Goal: Task Accomplishment & Management: Complete application form

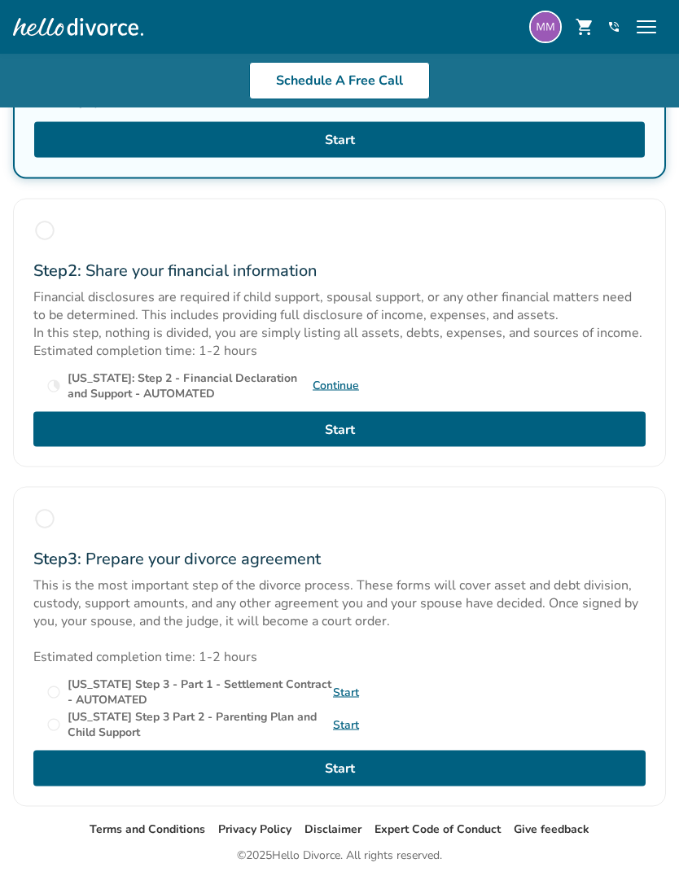
scroll to position [535, 0]
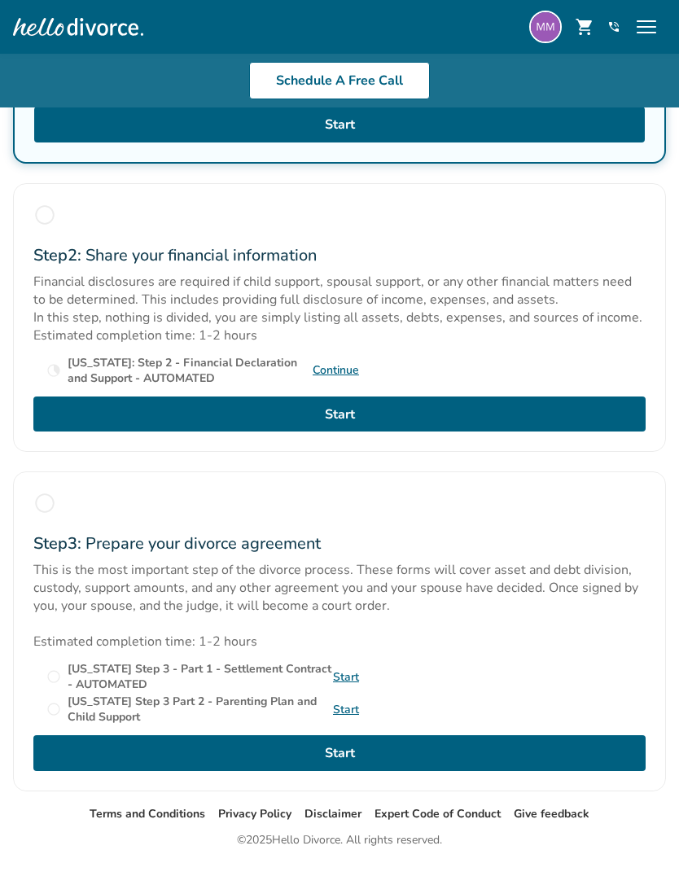
click at [342, 378] on link "Continue" at bounding box center [336, 369] width 46 height 15
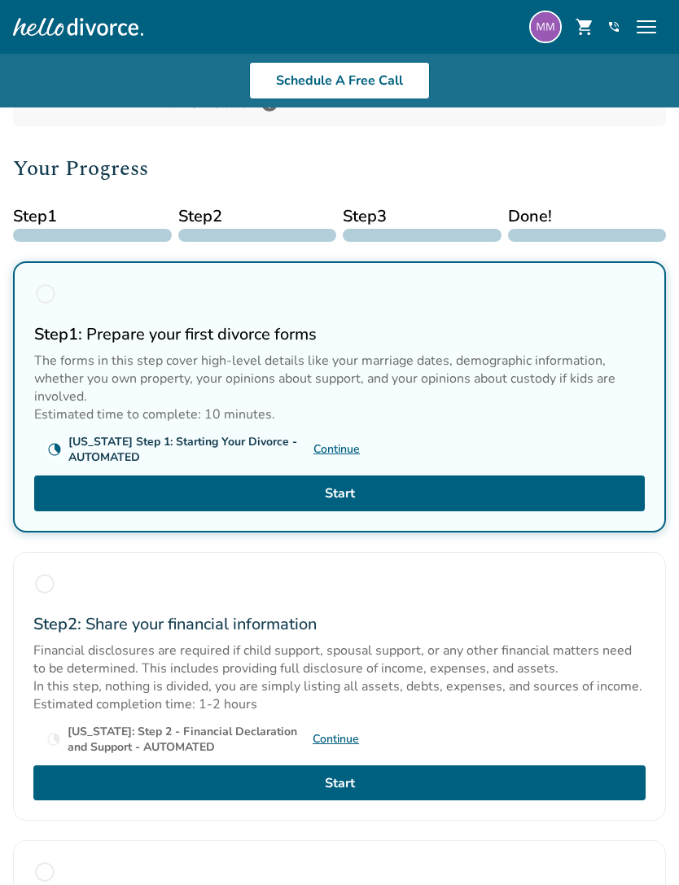
scroll to position [164, 0]
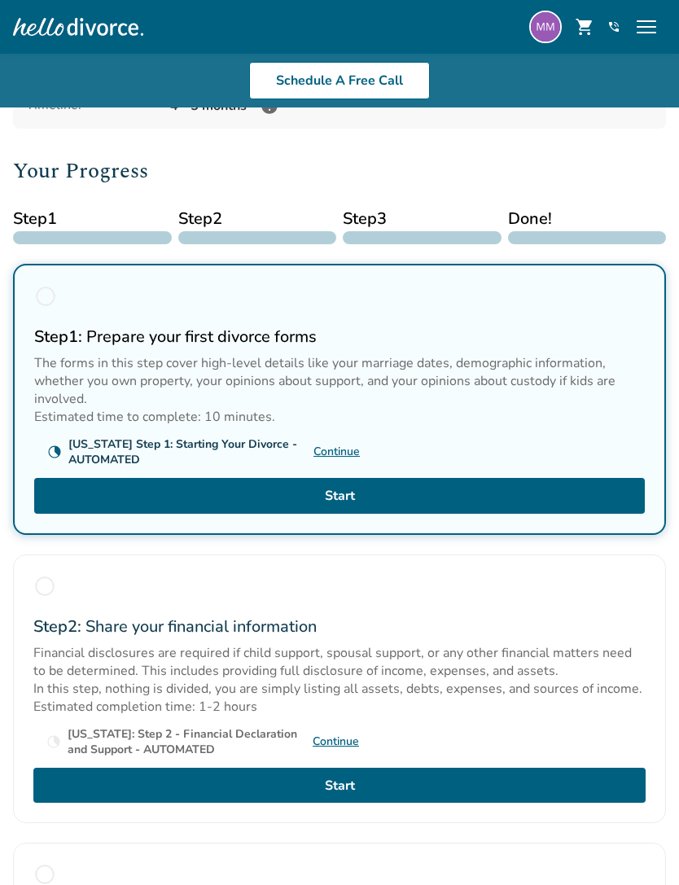
click at [556, 502] on link "Start" at bounding box center [339, 496] width 611 height 36
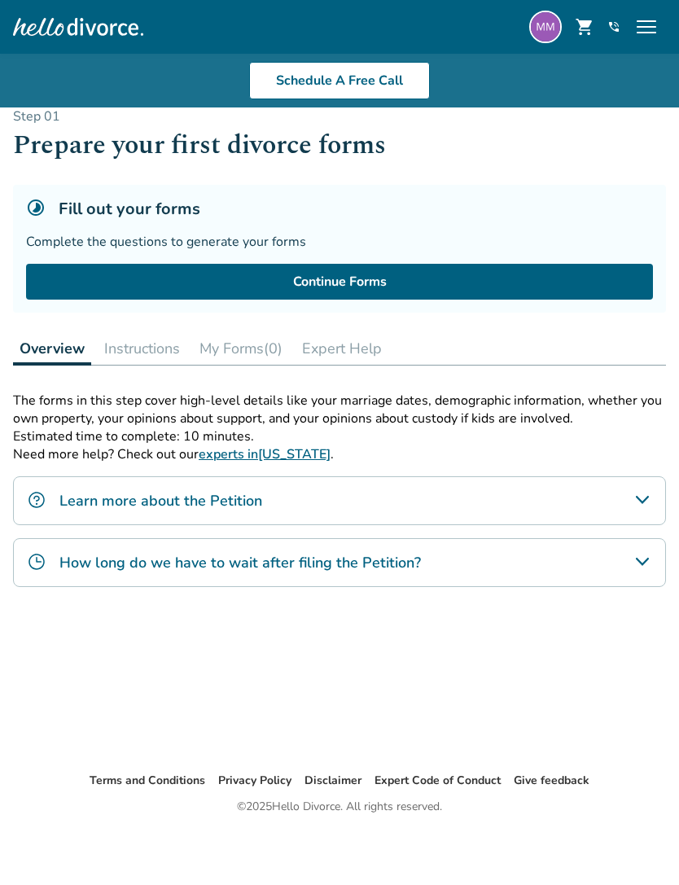
scroll to position [18, 0]
click at [355, 348] on button "Expert Help" at bounding box center [342, 348] width 93 height 33
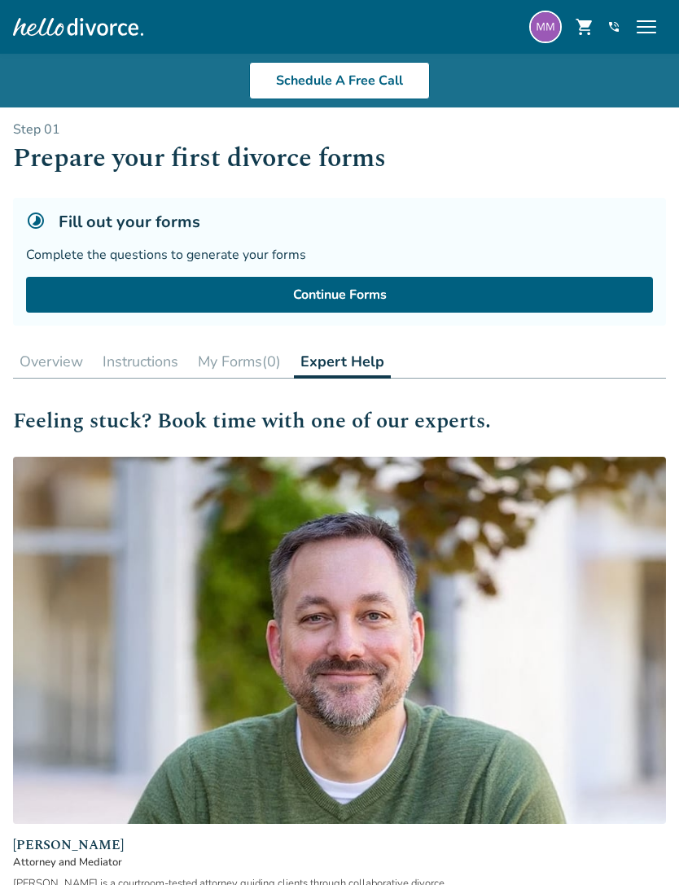
click at [244, 364] on button "My Forms (0)" at bounding box center [239, 361] width 96 height 33
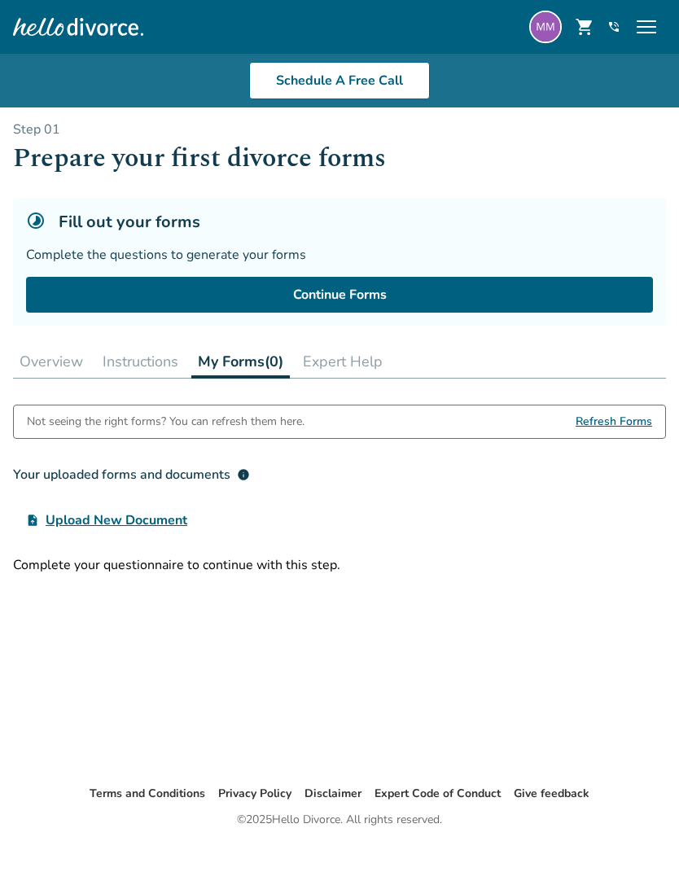
click at [146, 357] on button "Instructions" at bounding box center [140, 361] width 89 height 33
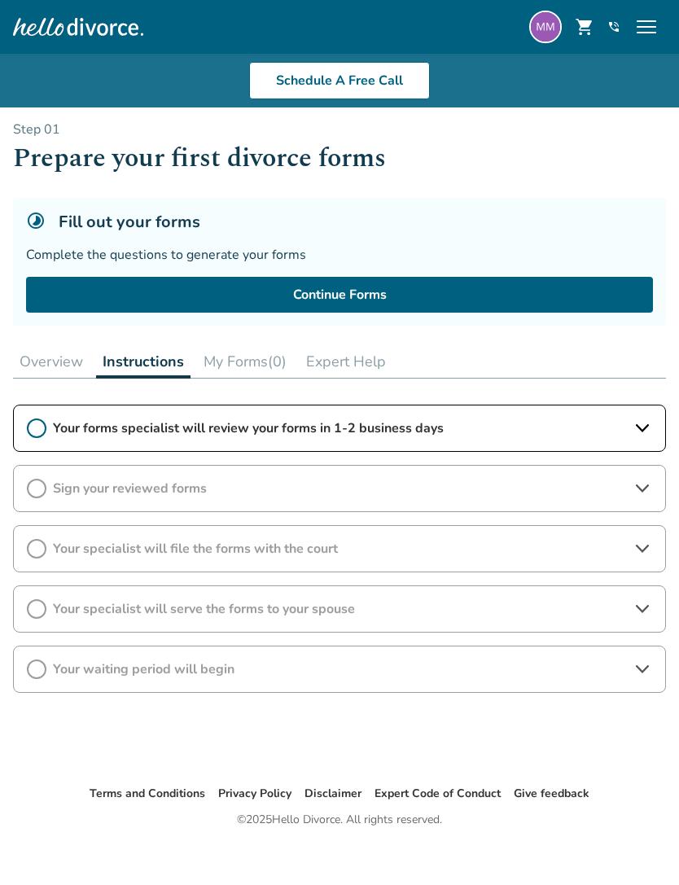
click at [380, 295] on link "Continue Forms" at bounding box center [339, 295] width 627 height 36
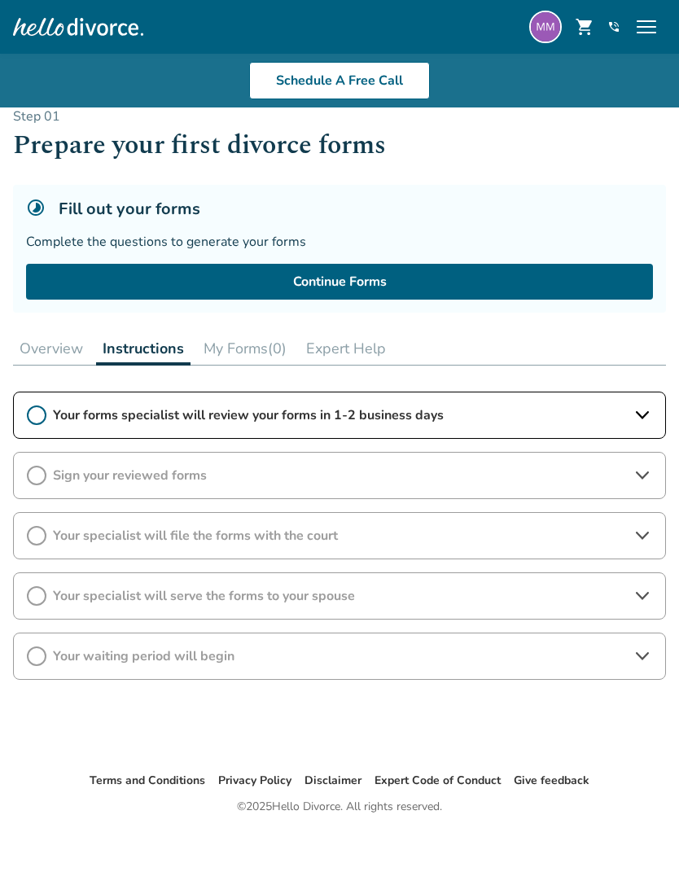
click at [58, 362] on button "Overview" at bounding box center [51, 348] width 77 height 33
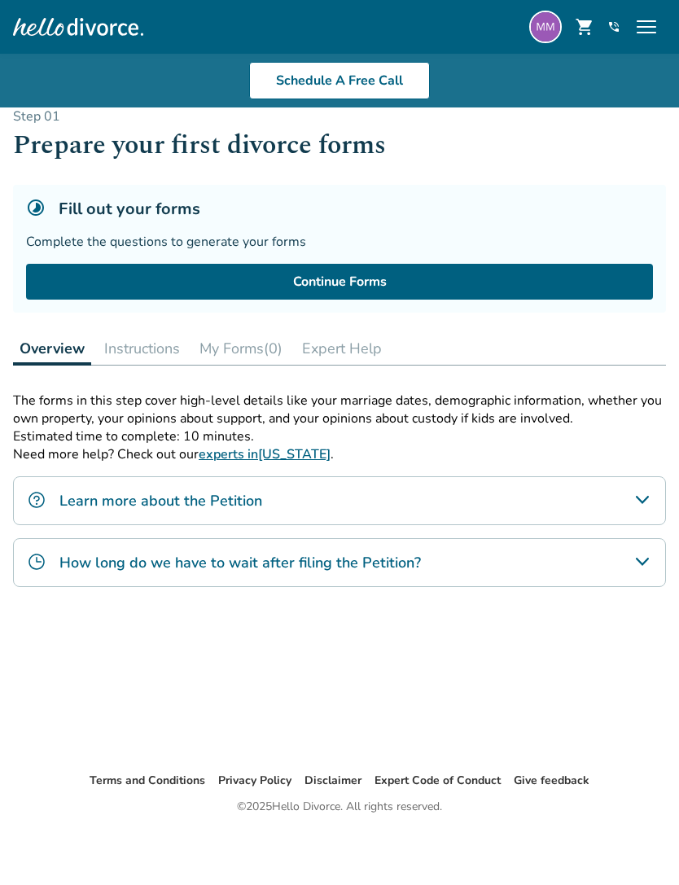
click at [263, 347] on button "My Forms (0)" at bounding box center [241, 348] width 96 height 33
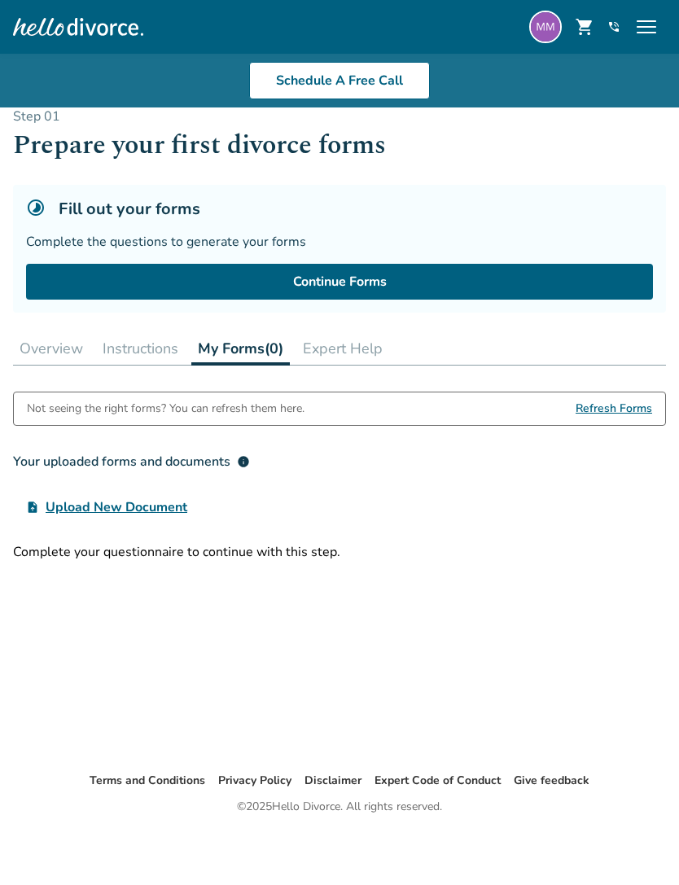
click at [632, 403] on span "Refresh Forms" at bounding box center [614, 408] width 77 height 33
click at [83, 504] on span "Upload New Document" at bounding box center [117, 507] width 142 height 20
click at [0, 0] on input "upload_file Upload New Document" at bounding box center [0, 0] width 0 height 0
click at [98, 562] on div "Not seeing the right forms? You can refresh them here. Refresh Forms Your uploa…" at bounding box center [339, 575] width 653 height 366
click at [53, 446] on h3 "Your uploaded forms and documents info" at bounding box center [339, 461] width 653 height 33
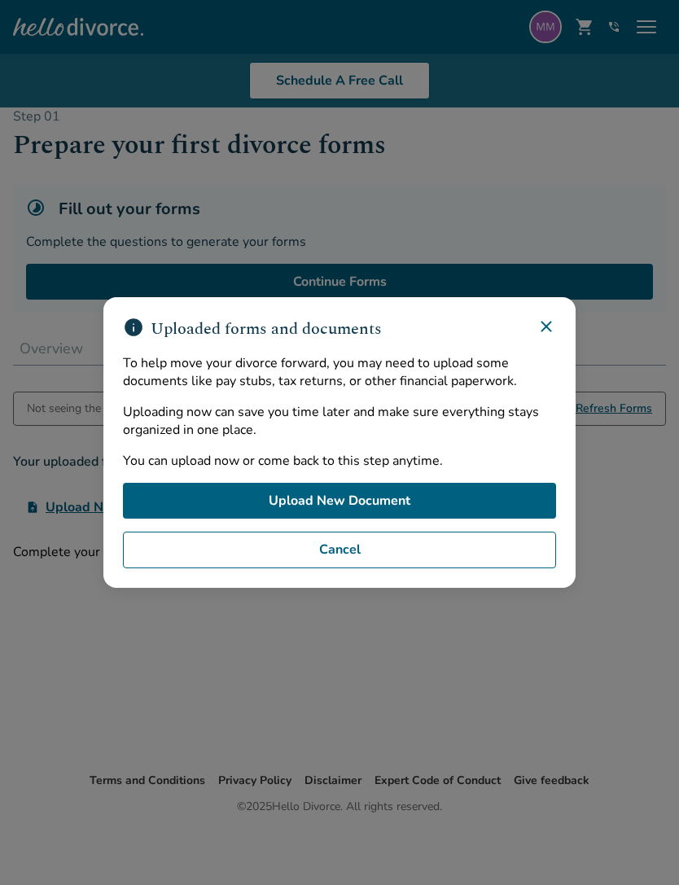
click at [547, 331] on icon at bounding box center [546, 326] width 11 height 11
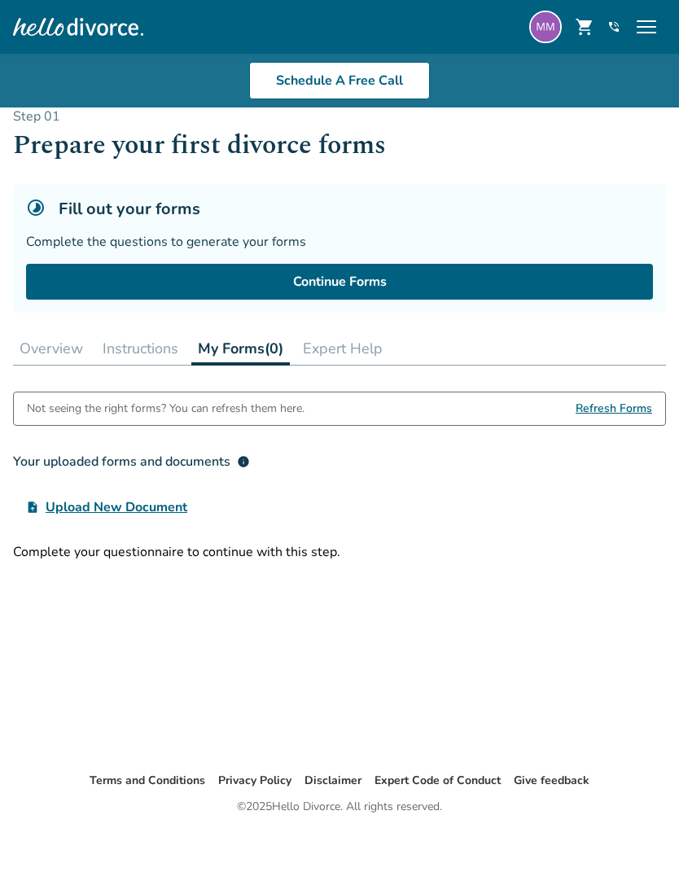
click at [621, 407] on span "Refresh Forms" at bounding box center [614, 408] width 77 height 33
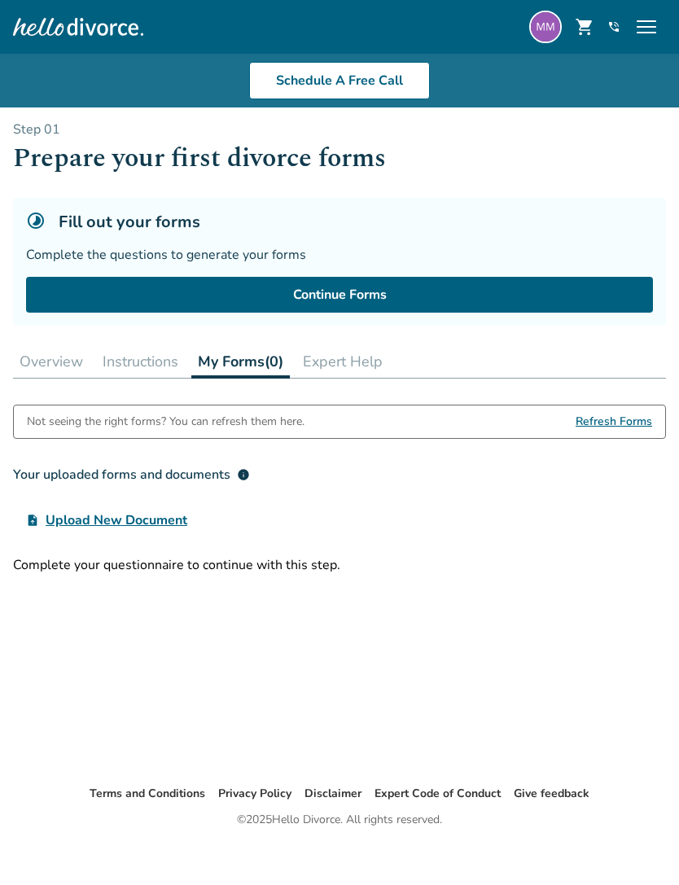
click at [85, 33] on div at bounding box center [78, 27] width 130 height 33
click at [646, 27] on span "menu" at bounding box center [646, 27] width 26 height 26
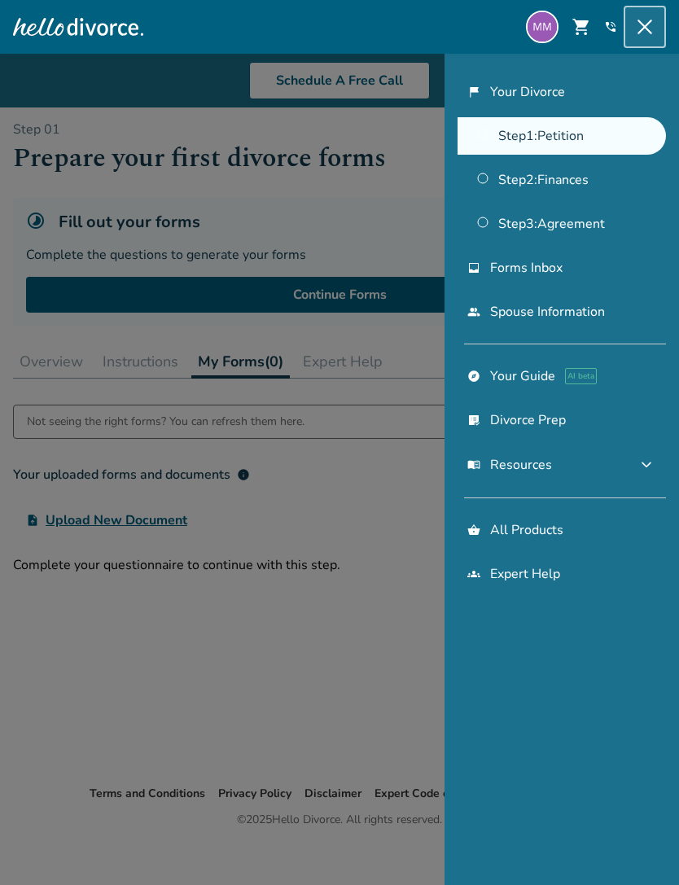
click at [562, 233] on link "Step 3 : Agreement" at bounding box center [562, 223] width 208 height 37
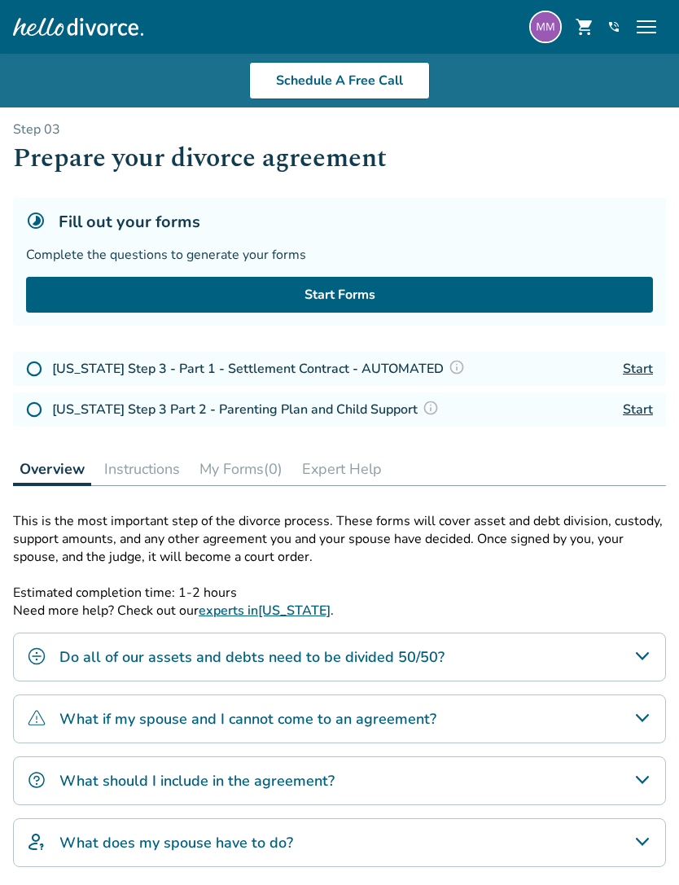
click at [635, 371] on link "Start" at bounding box center [638, 369] width 30 height 18
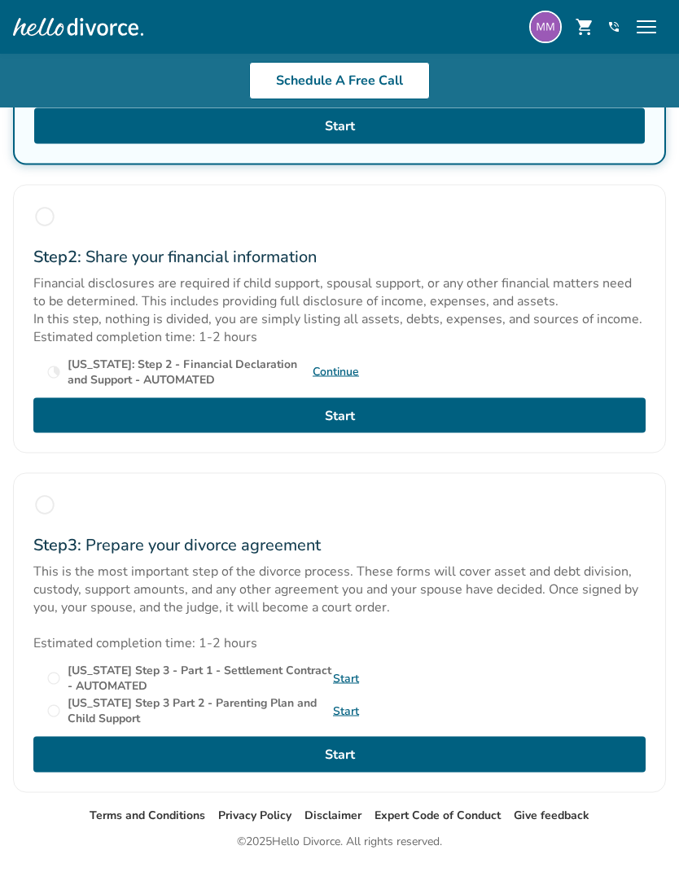
scroll to position [535, 0]
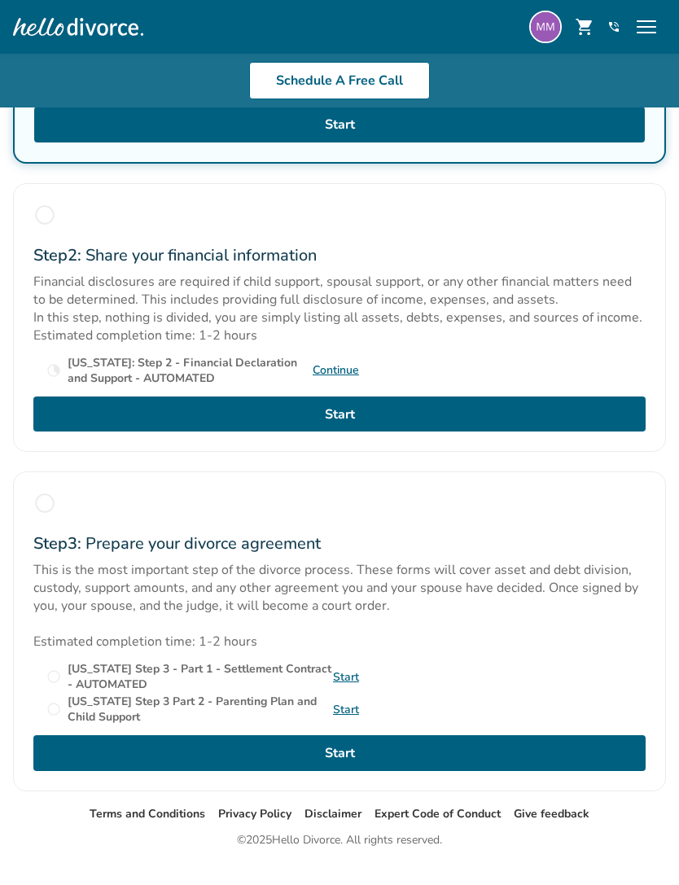
click at [649, 34] on span "menu" at bounding box center [646, 27] width 26 height 26
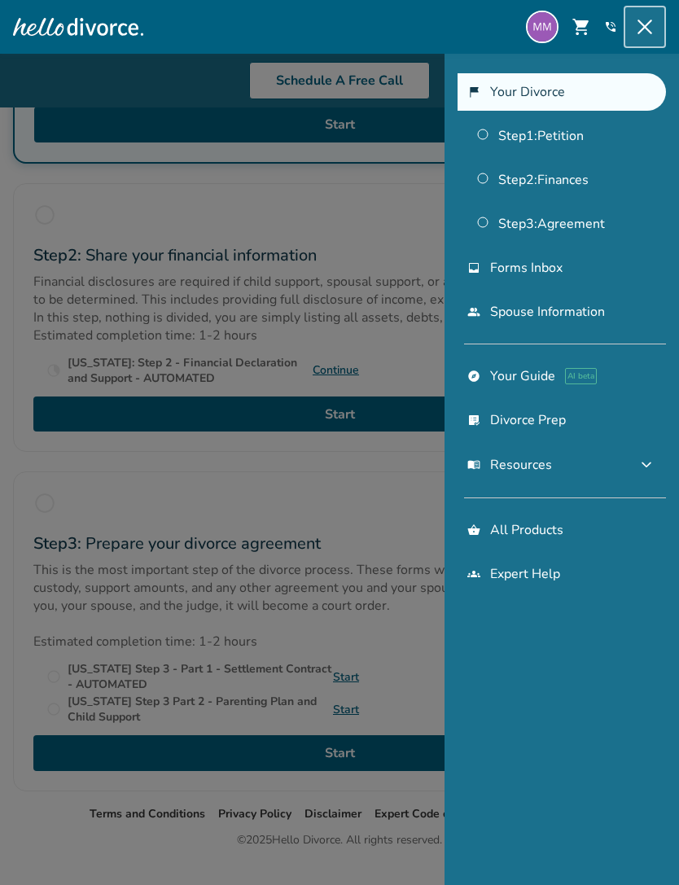
click at [580, 313] on link "people Spouse Information" at bounding box center [562, 311] width 208 height 37
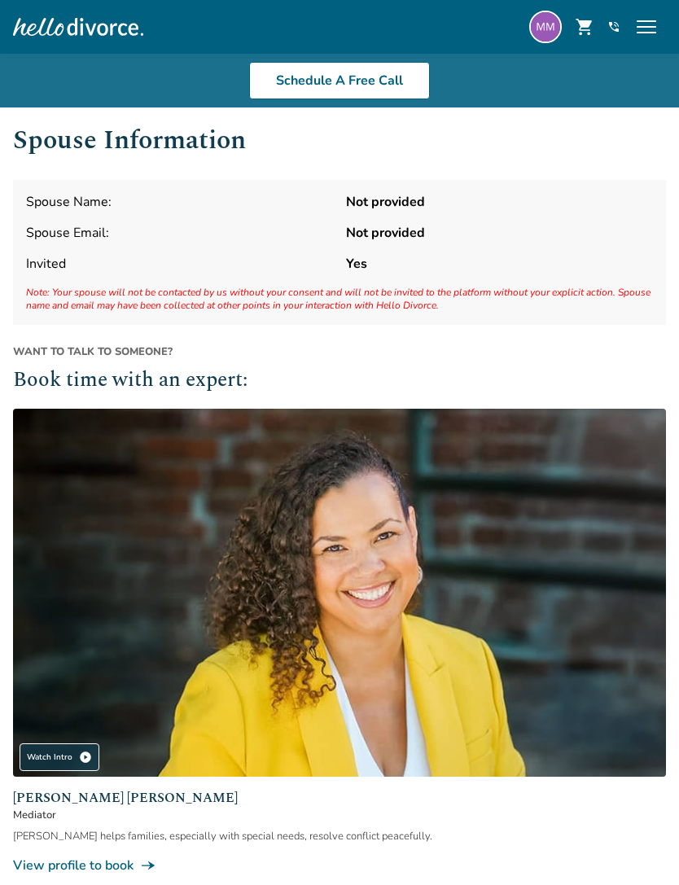
click at [388, 209] on strong "Not provided" at bounding box center [499, 202] width 307 height 18
click at [400, 232] on strong "Not provided" at bounding box center [499, 233] width 307 height 18
click at [646, 22] on span "menu" at bounding box center [646, 27] width 26 height 26
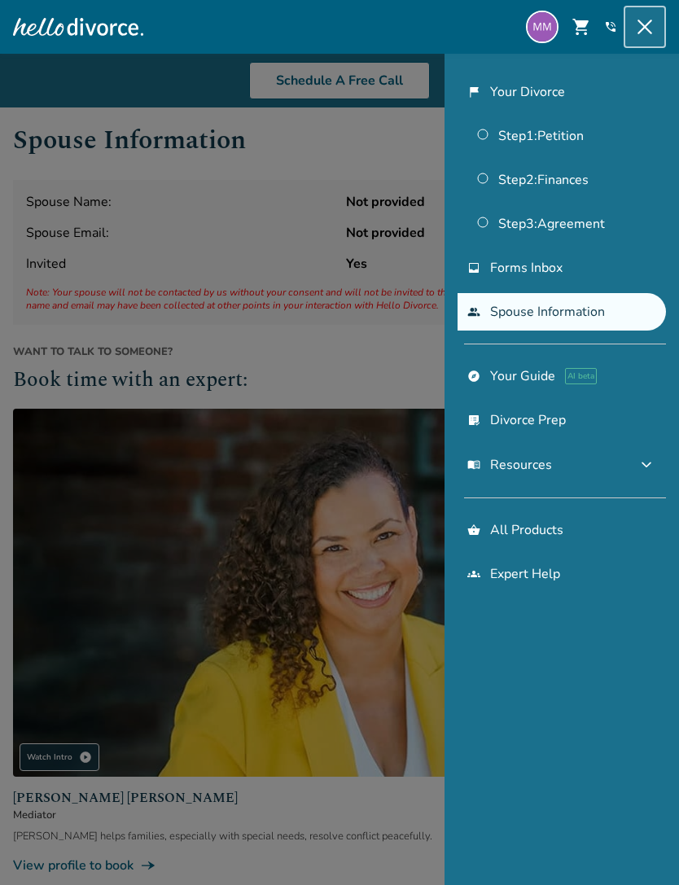
click at [516, 379] on link "explore Your Guide AI beta" at bounding box center [562, 375] width 208 height 37
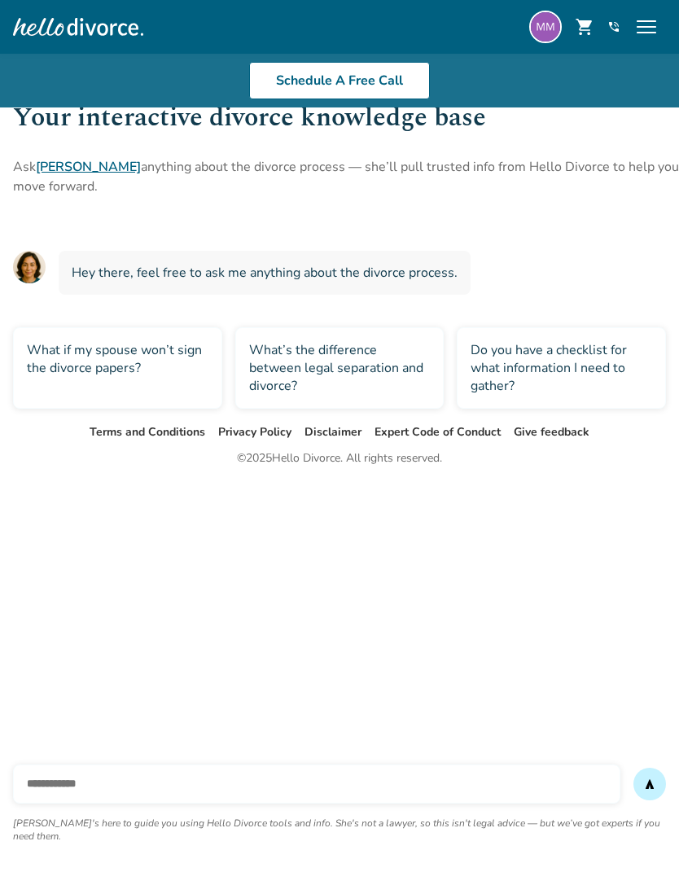
click at [268, 770] on input "text" at bounding box center [316, 784] width 607 height 39
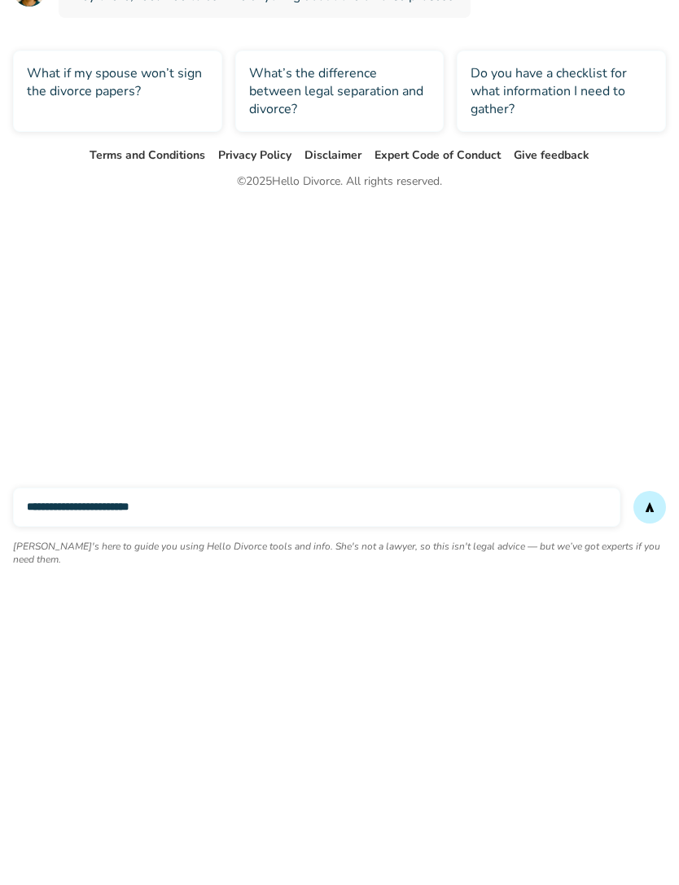
type input "**********"
click at [650, 768] on button "send" at bounding box center [649, 784] width 33 height 33
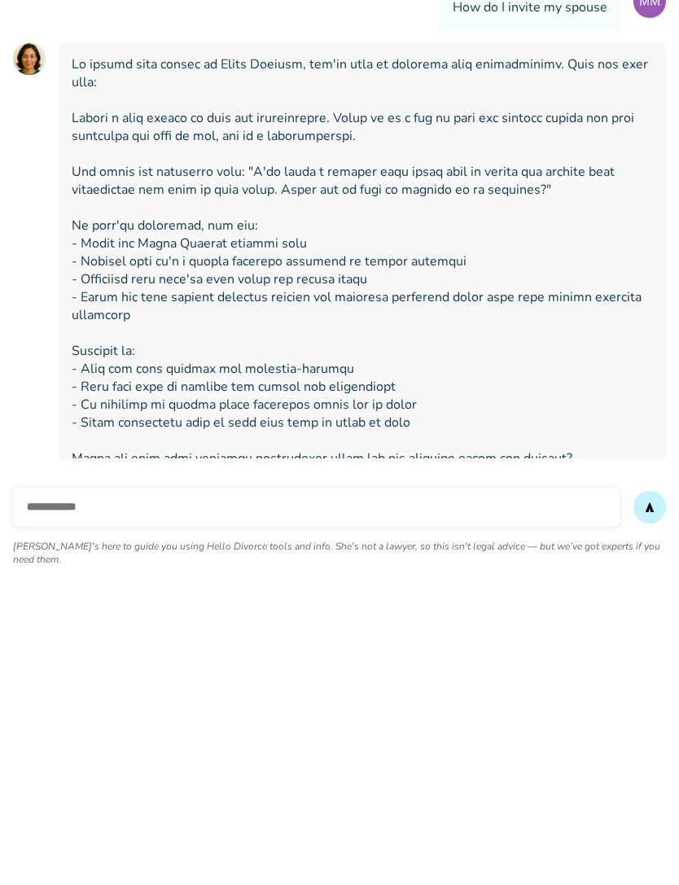
scroll to position [66, 0]
type input "**********"
click at [644, 778] on span "send" at bounding box center [649, 784] width 13 height 13
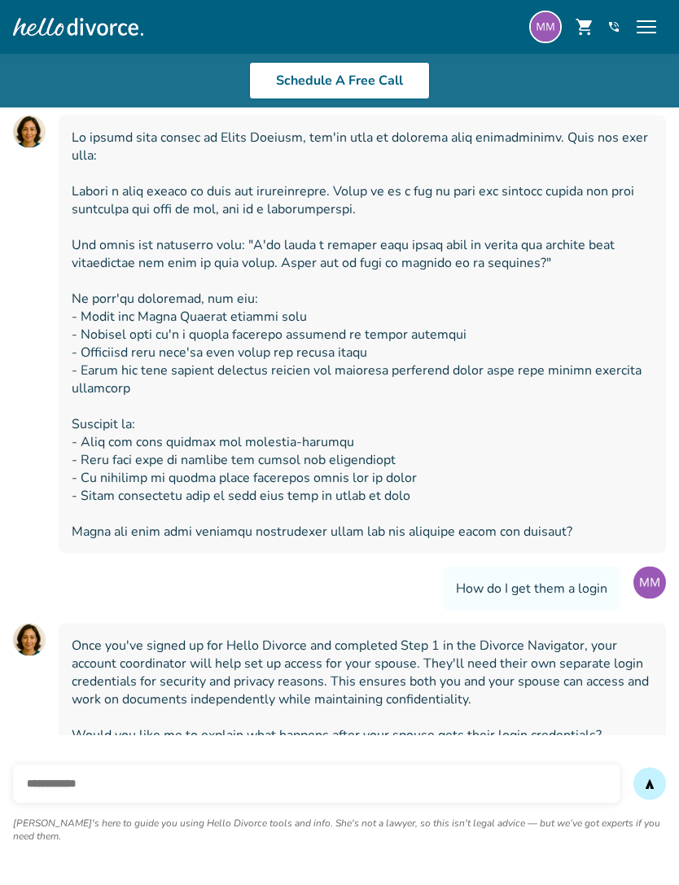
scroll to position [275, 0]
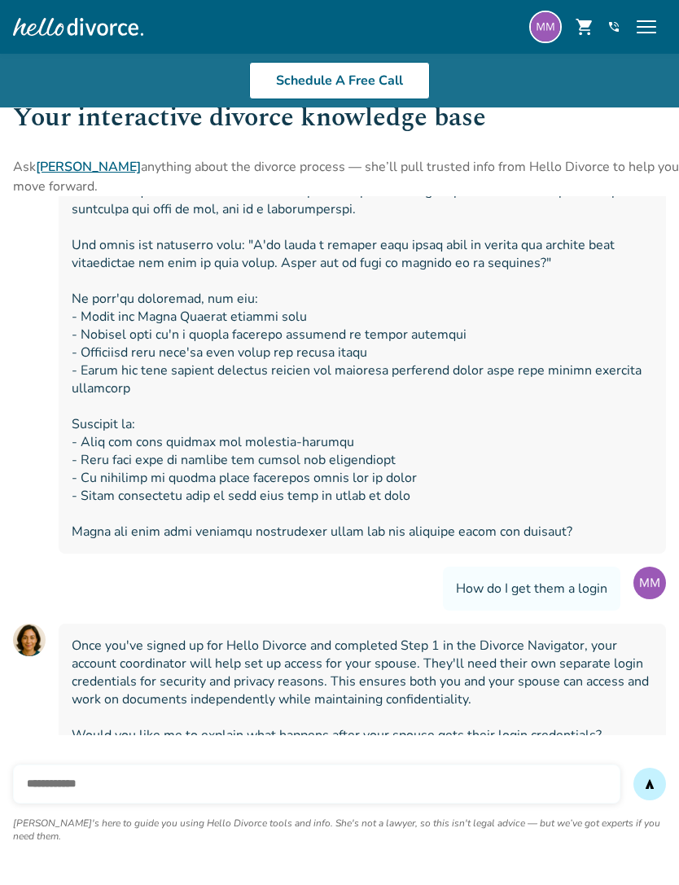
click at [641, 20] on span "menu" at bounding box center [646, 27] width 26 height 26
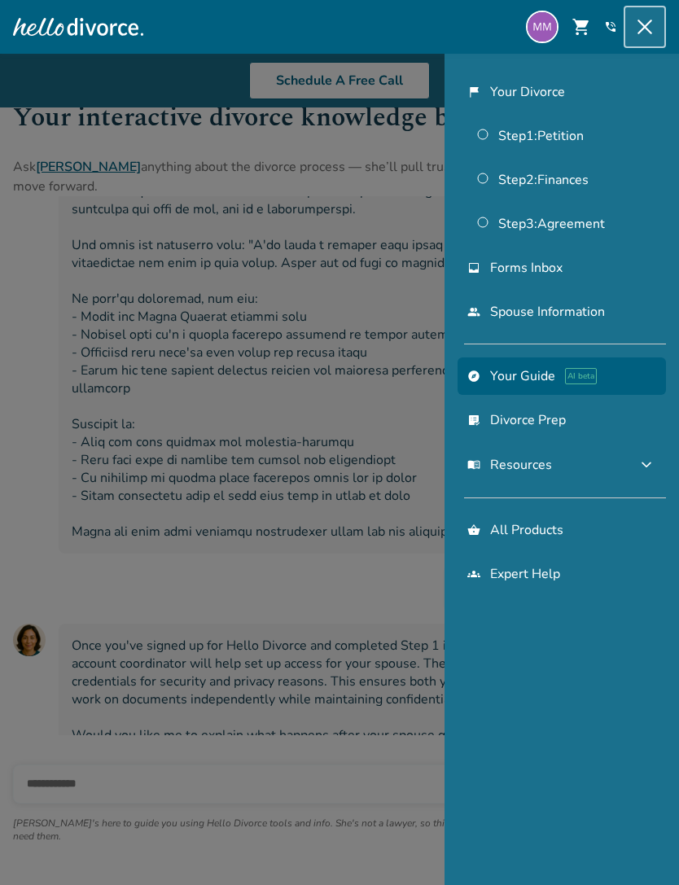
click at [547, 134] on link "Step 1 : Petition" at bounding box center [562, 135] width 208 height 37
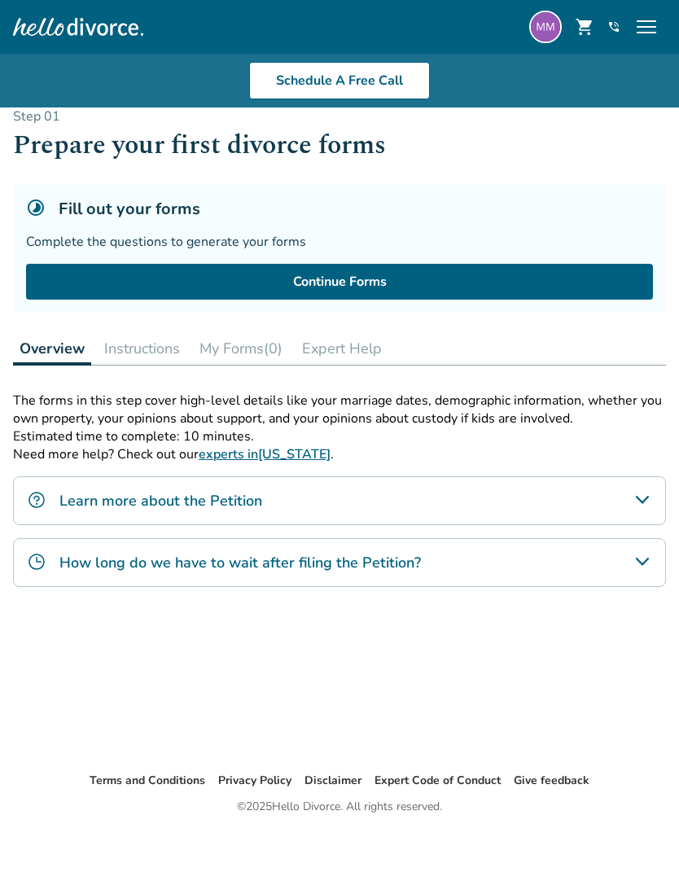
click at [413, 274] on link "Continue Forms" at bounding box center [339, 282] width 627 height 36
click at [167, 352] on button "Instructions" at bounding box center [142, 348] width 89 height 33
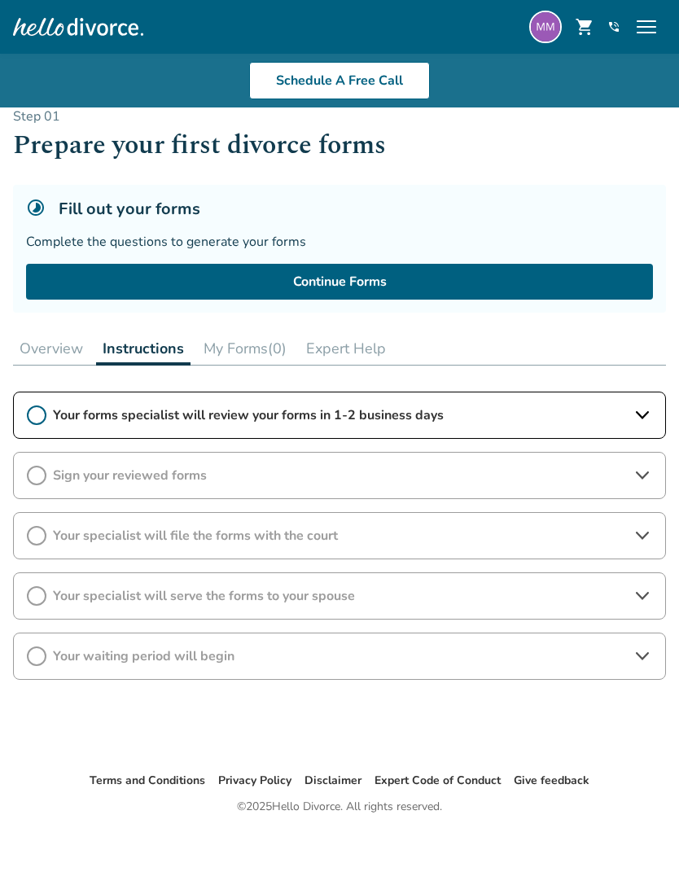
click at [58, 346] on button "Overview" at bounding box center [51, 348] width 77 height 33
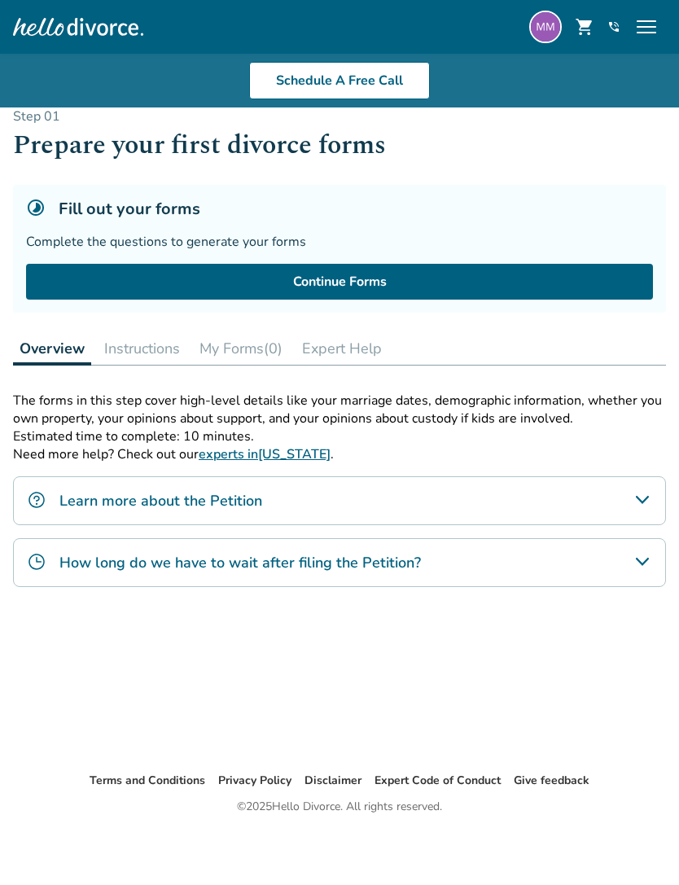
click at [338, 339] on button "Expert Help" at bounding box center [342, 348] width 93 height 33
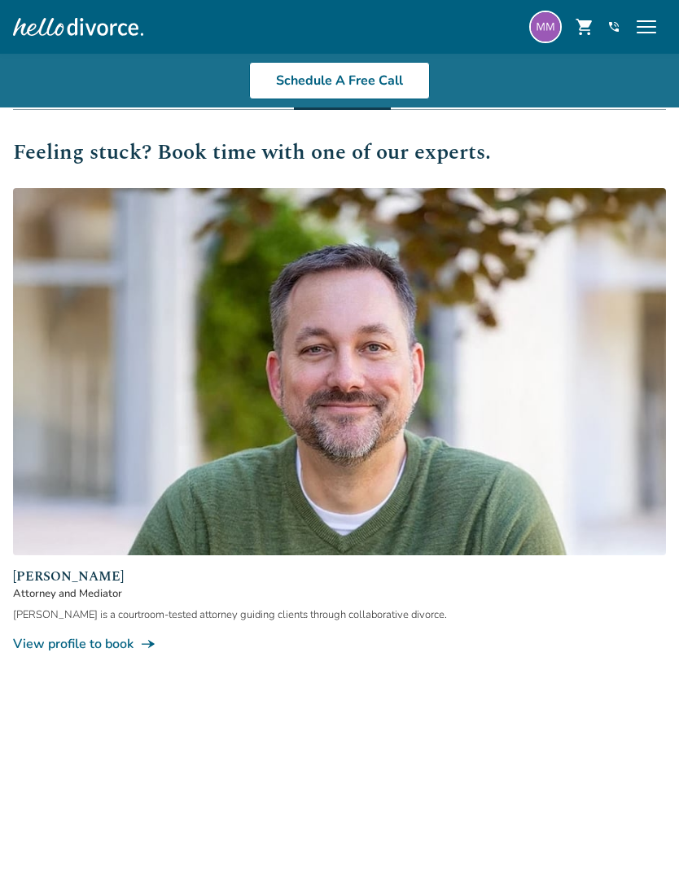
scroll to position [267, 0]
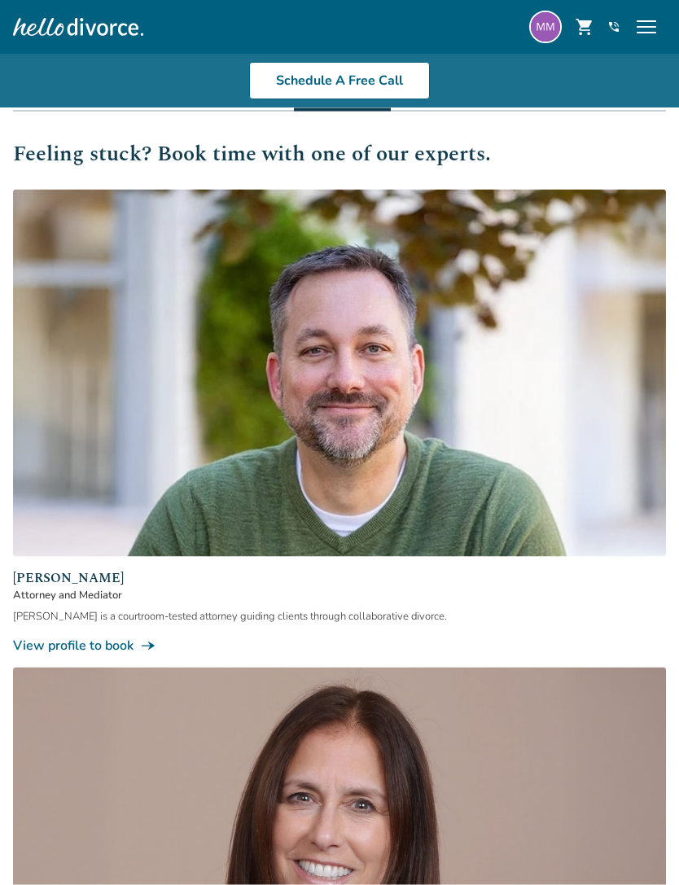
click at [650, 29] on span "menu" at bounding box center [646, 27] width 26 height 26
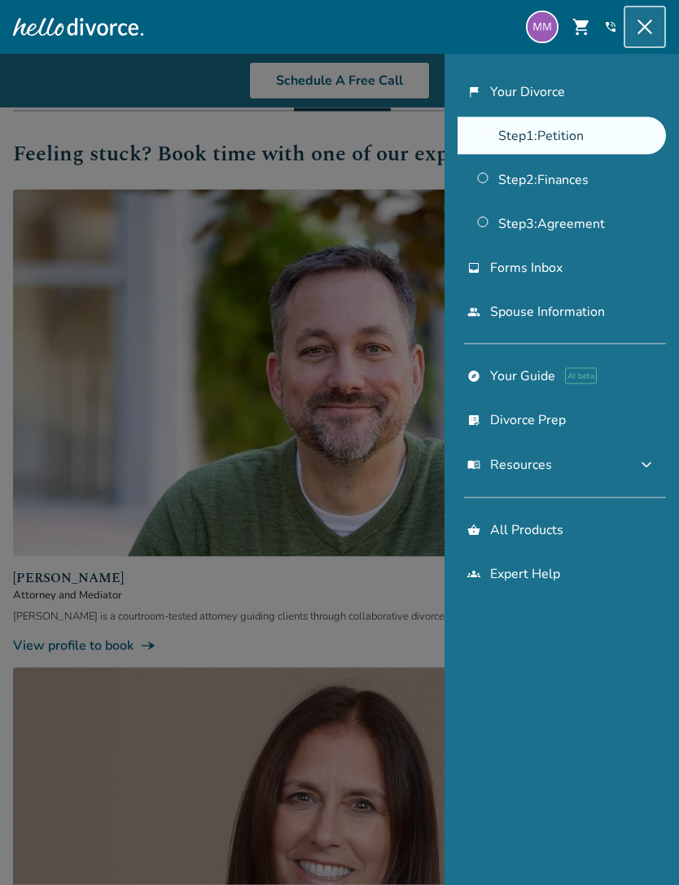
scroll to position [268, 0]
click at [585, 319] on link "people Spouse Information" at bounding box center [562, 311] width 208 height 37
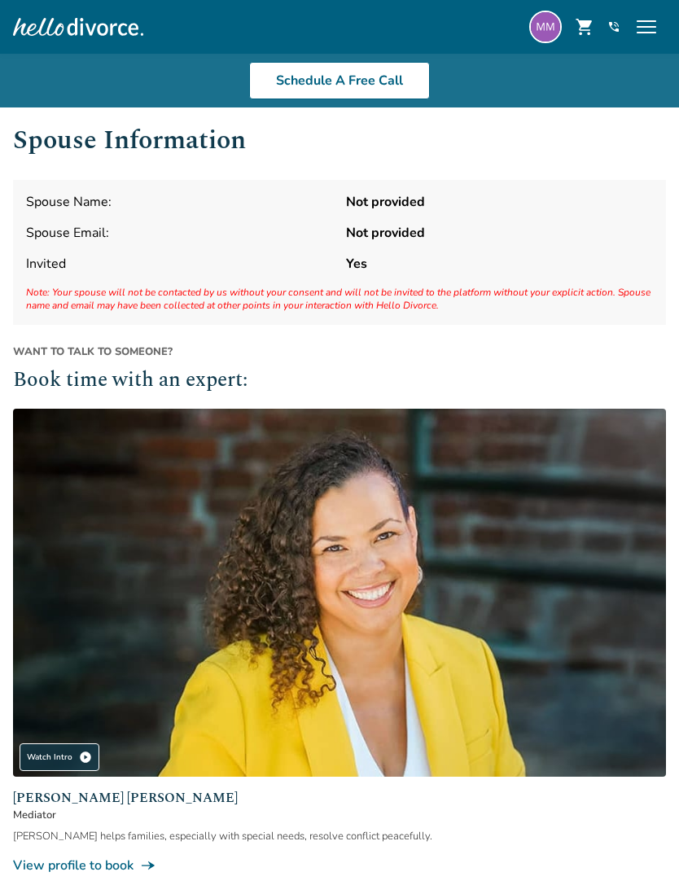
click at [642, 33] on span "menu" at bounding box center [646, 27] width 26 height 26
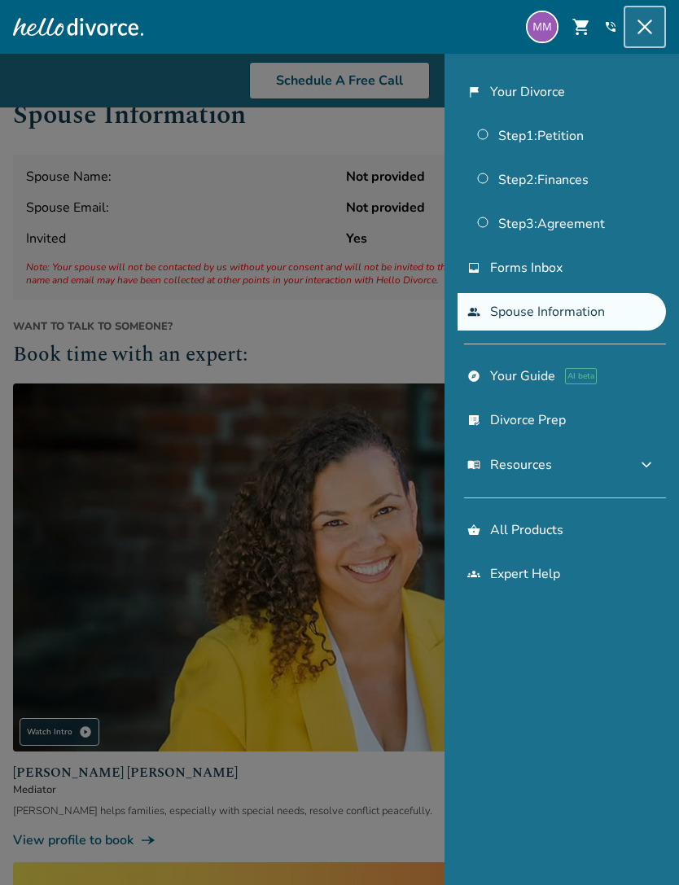
scroll to position [52, 0]
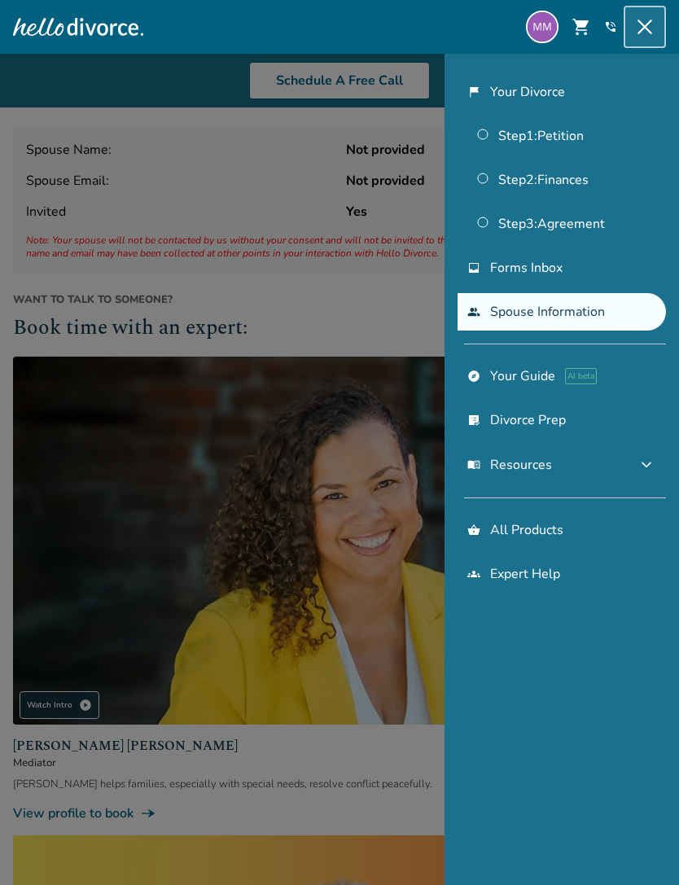
click at [537, 22] on img at bounding box center [542, 27] width 33 height 33
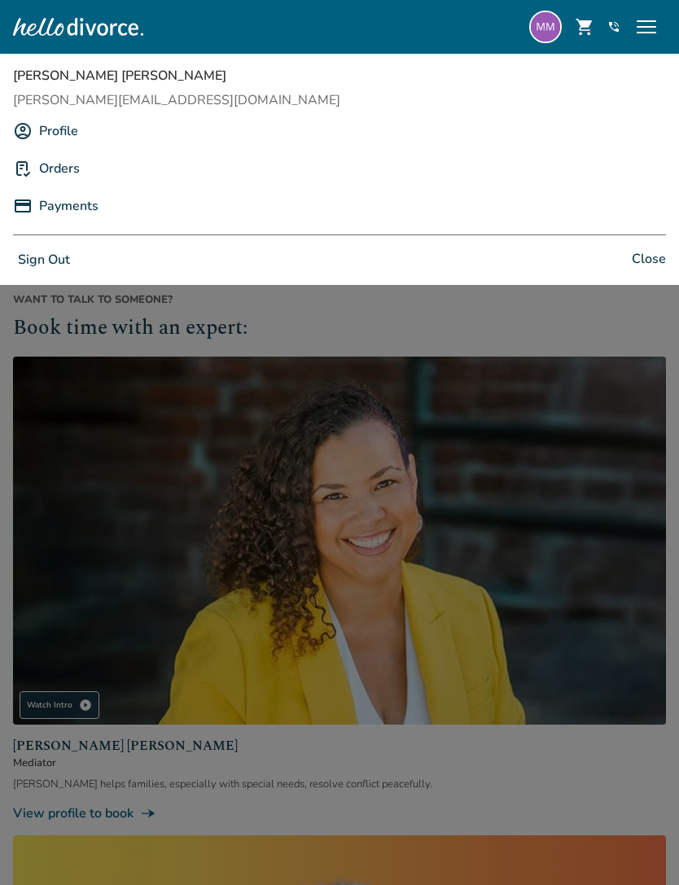
click at [55, 127] on link "Profile" at bounding box center [58, 131] width 39 height 31
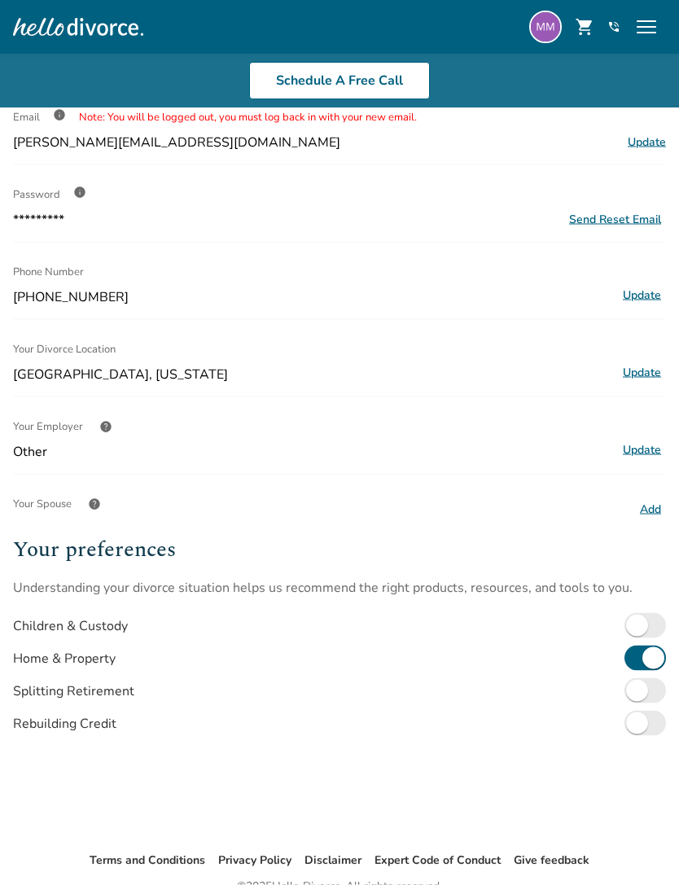
scroll to position [184, 0]
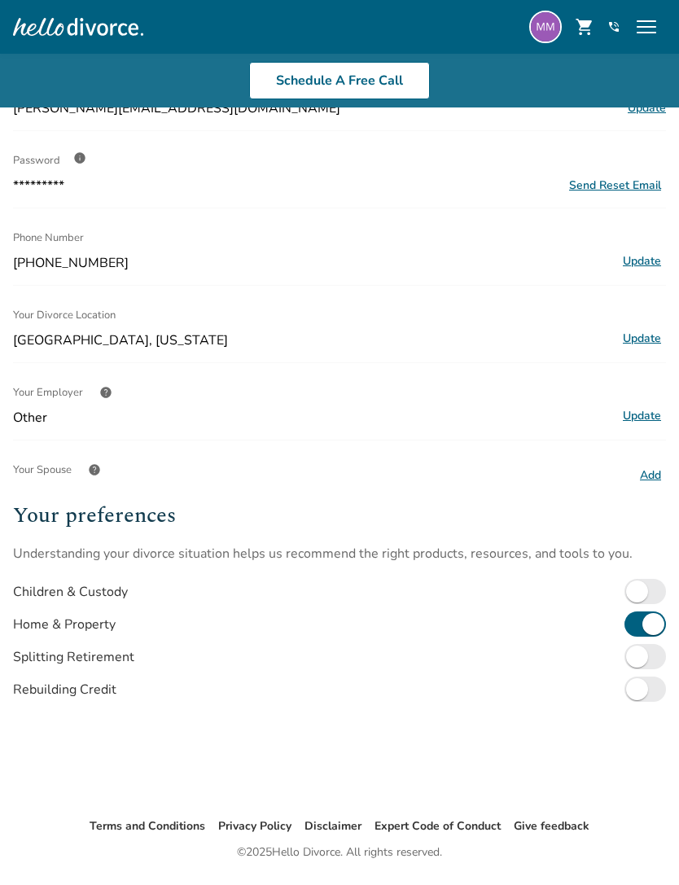
click at [88, 476] on span "help" at bounding box center [94, 469] width 13 height 13
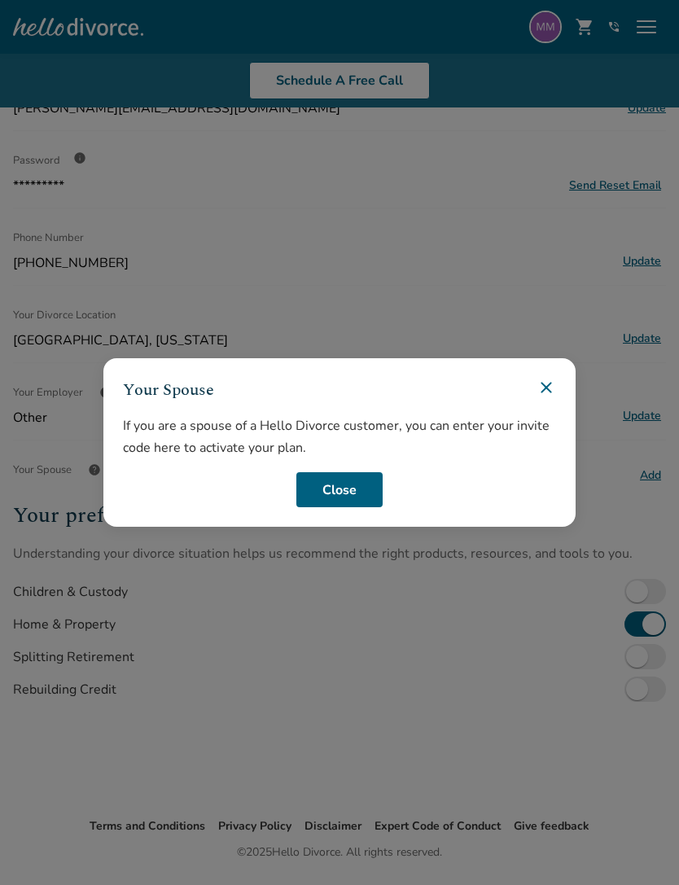
click at [360, 508] on button "Close" at bounding box center [339, 490] width 86 height 36
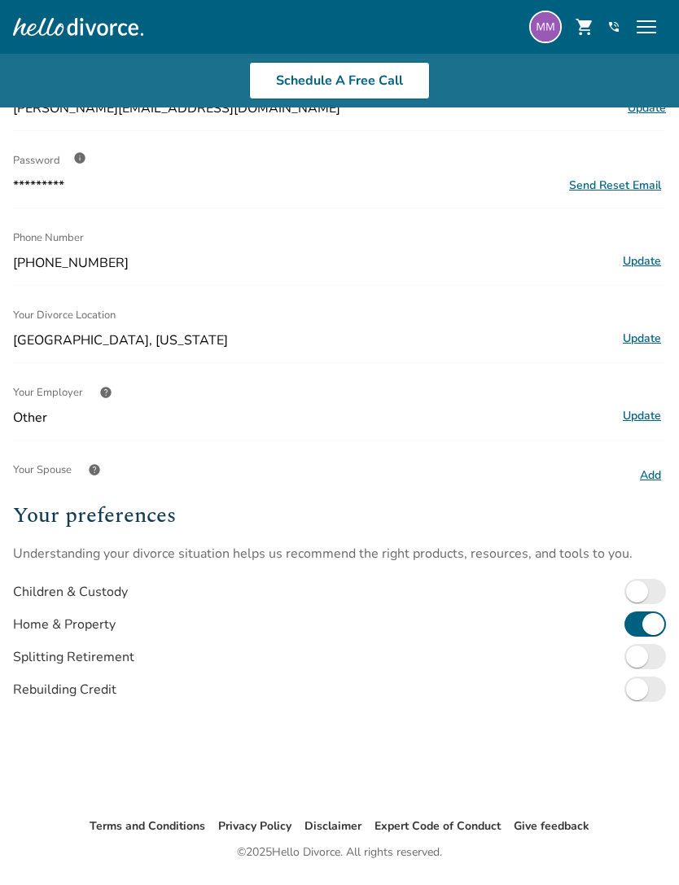
click at [651, 486] on button "Add" at bounding box center [650, 475] width 31 height 21
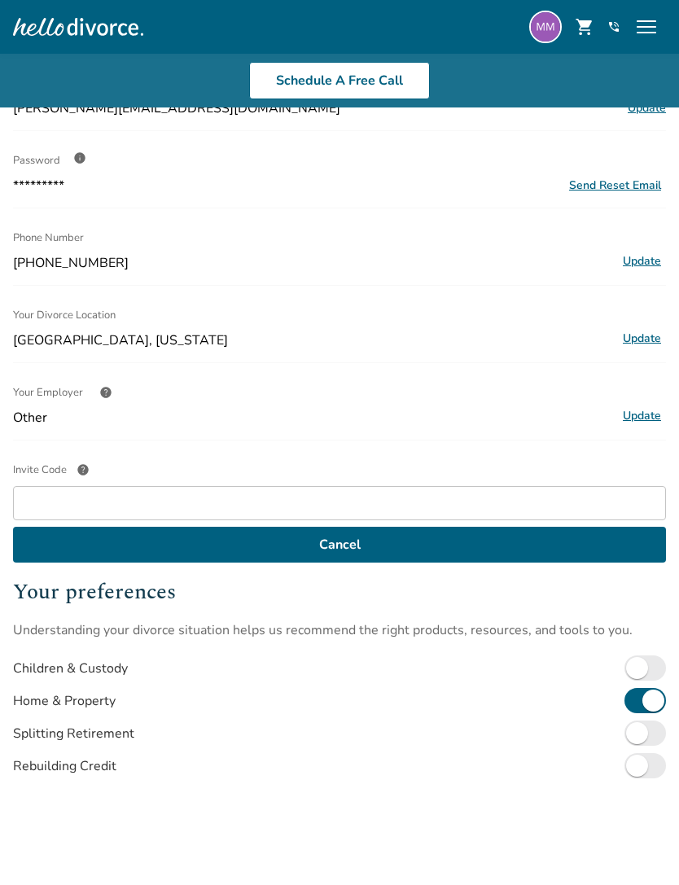
click at [588, 540] on button "Cancel" at bounding box center [339, 545] width 653 height 36
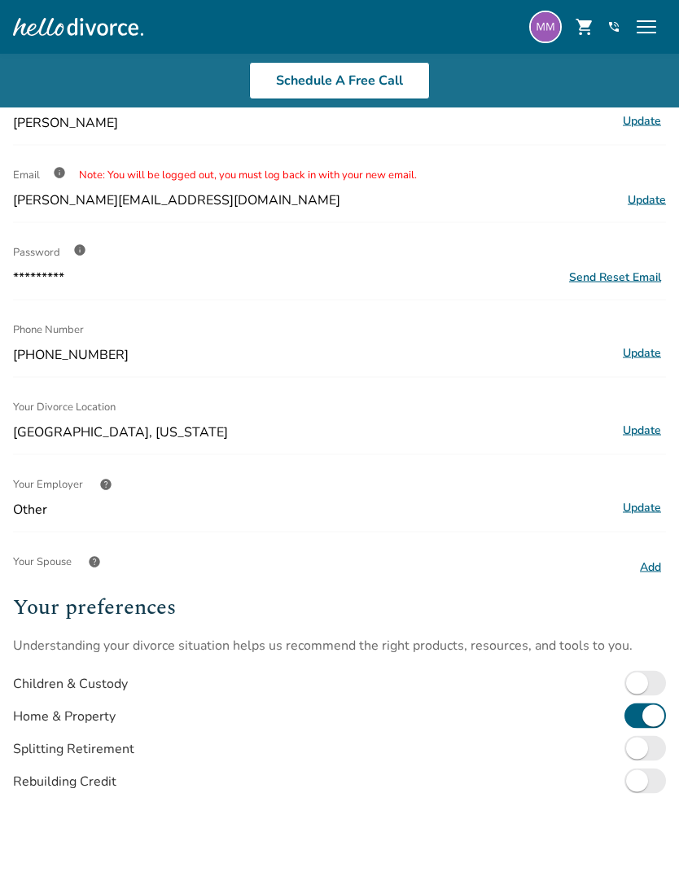
scroll to position [0, 0]
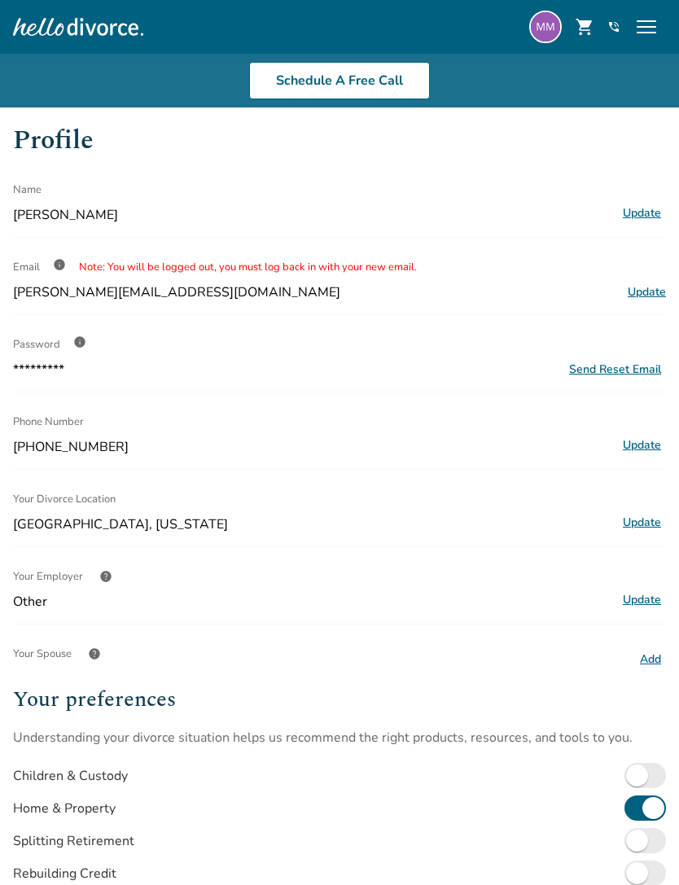
click at [646, 26] on span "menu" at bounding box center [646, 27] width 26 height 26
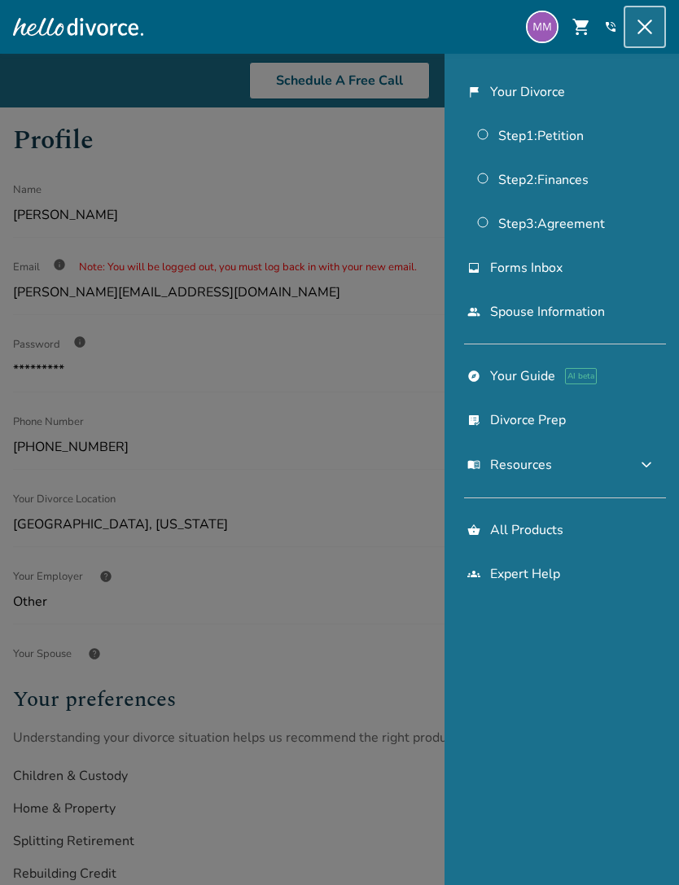
click at [581, 310] on link "people Spouse Information" at bounding box center [562, 311] width 208 height 37
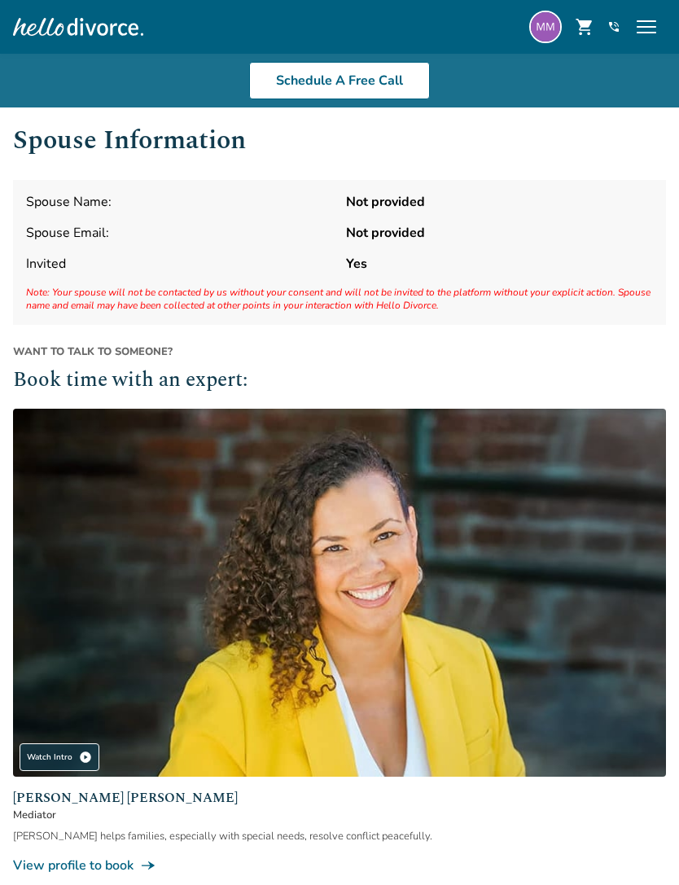
click at [545, 24] on img at bounding box center [545, 27] width 33 height 33
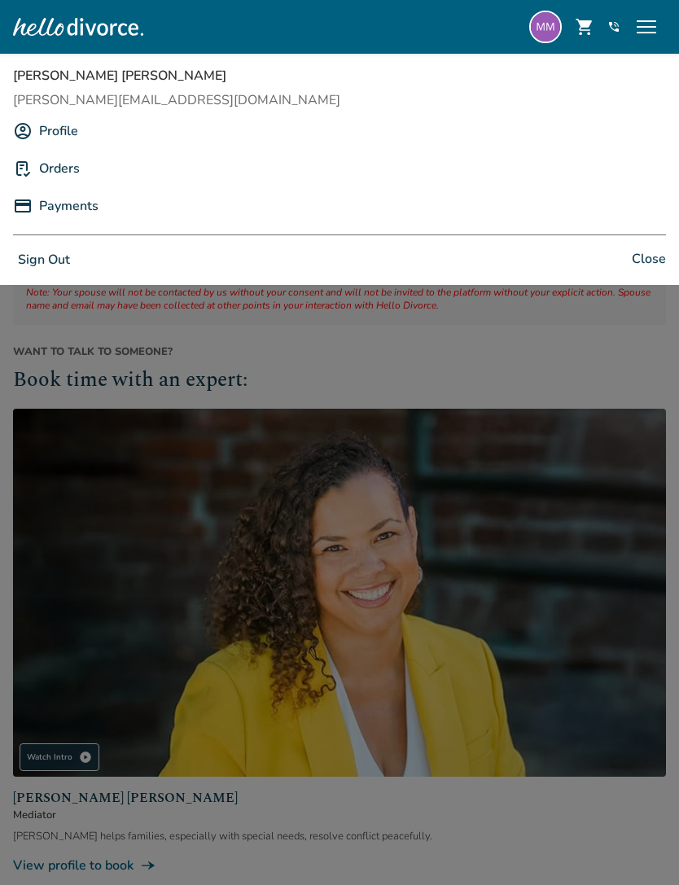
click at [58, 215] on link "Payments" at bounding box center [68, 206] width 59 height 31
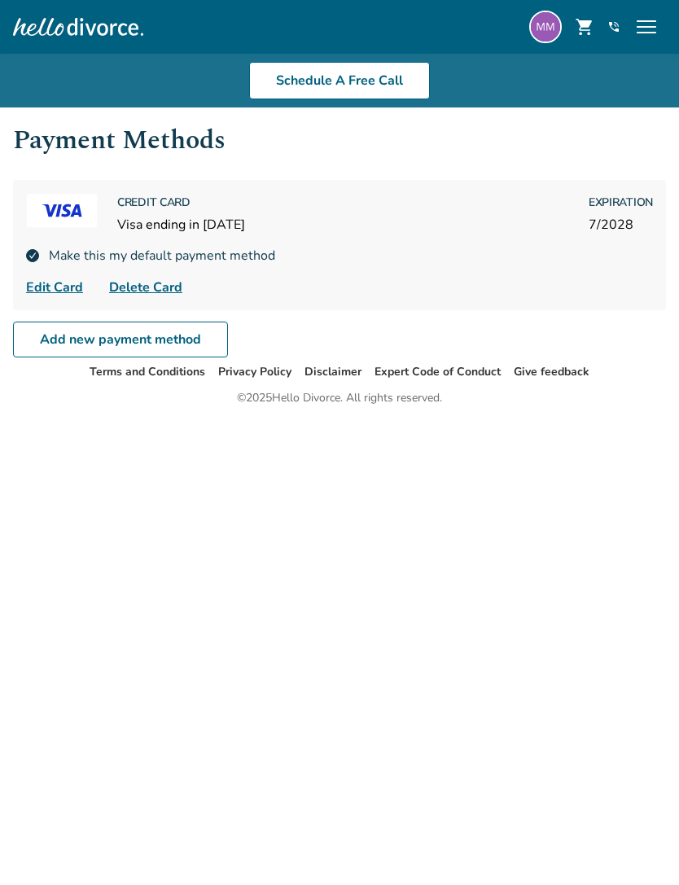
click at [644, 21] on span "menu" at bounding box center [646, 27] width 26 height 26
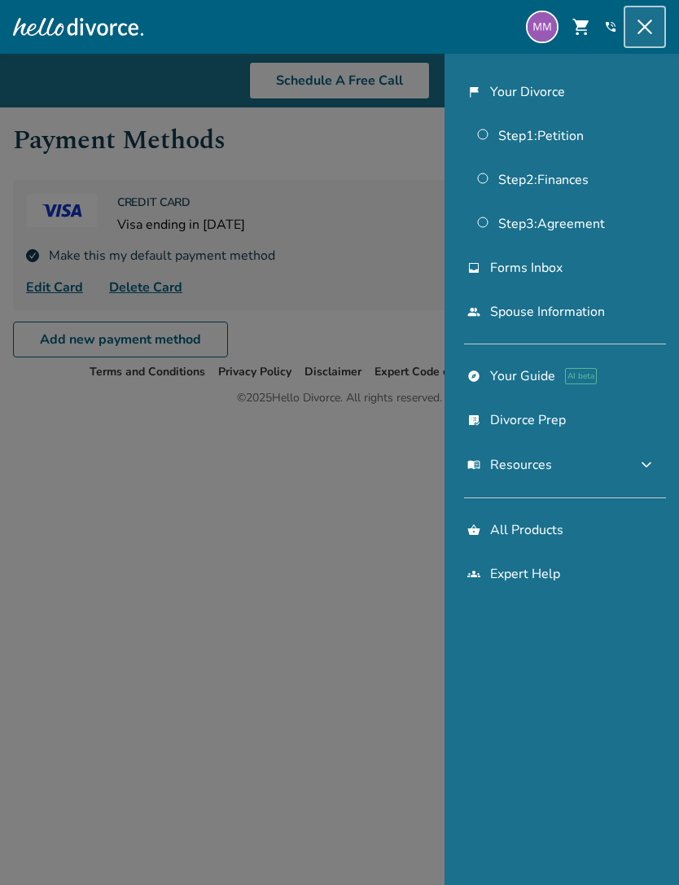
click at [116, 252] on body "Schedule A Free Info Call Matthew Marr shopping_cart phone_in_talk Get Support …" at bounding box center [339, 238] width 679 height 476
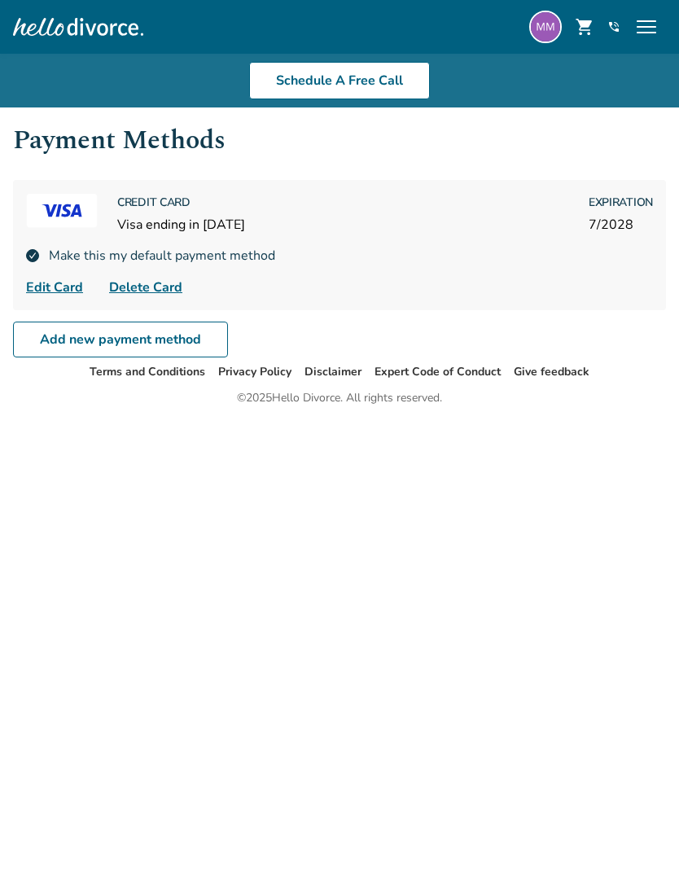
click at [648, 24] on span "menu" at bounding box center [646, 27] width 26 height 26
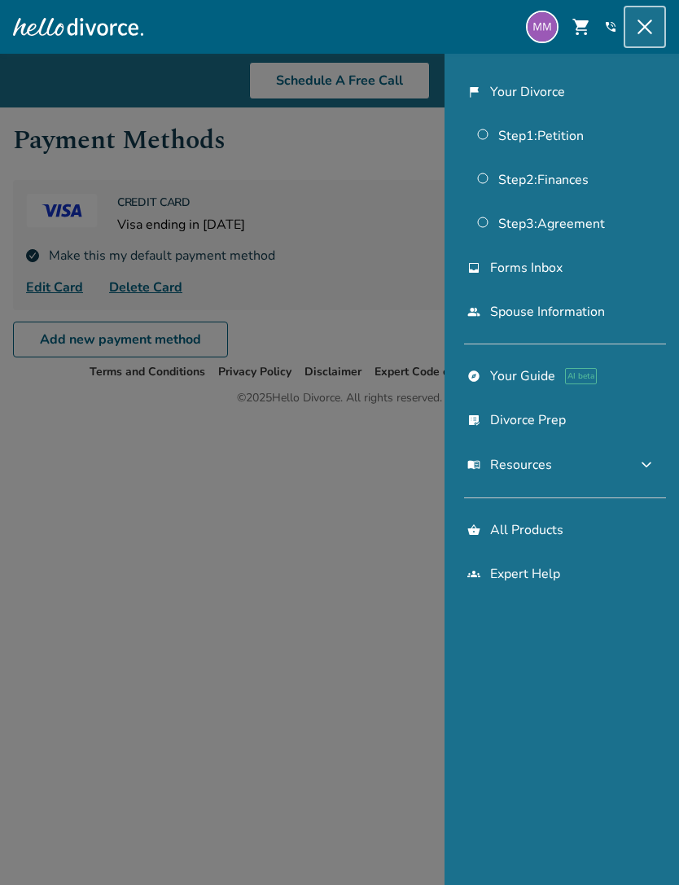
click at [536, 29] on img at bounding box center [542, 27] width 33 height 33
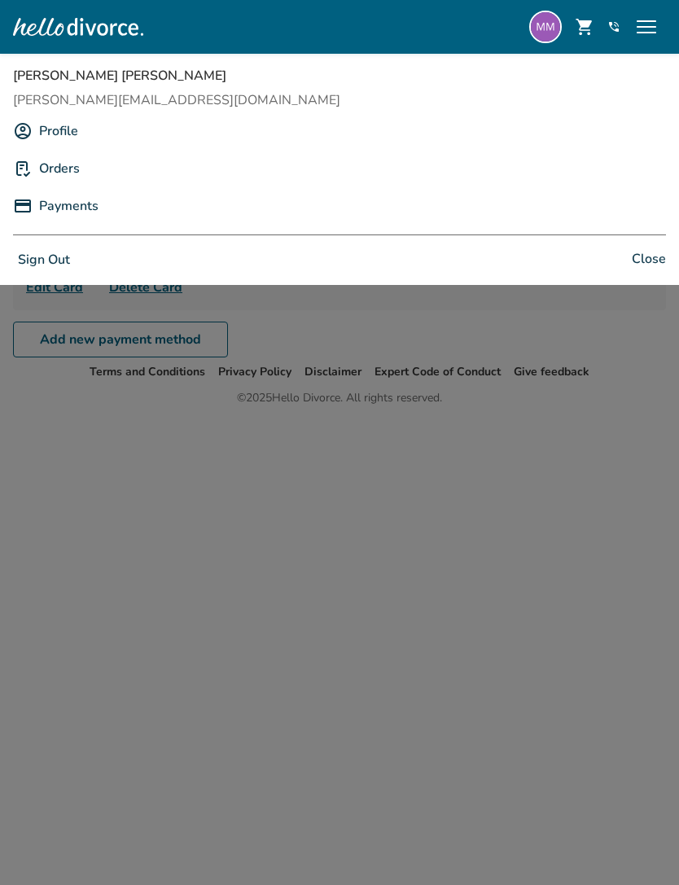
click at [48, 172] on link "Orders" at bounding box center [59, 168] width 41 height 31
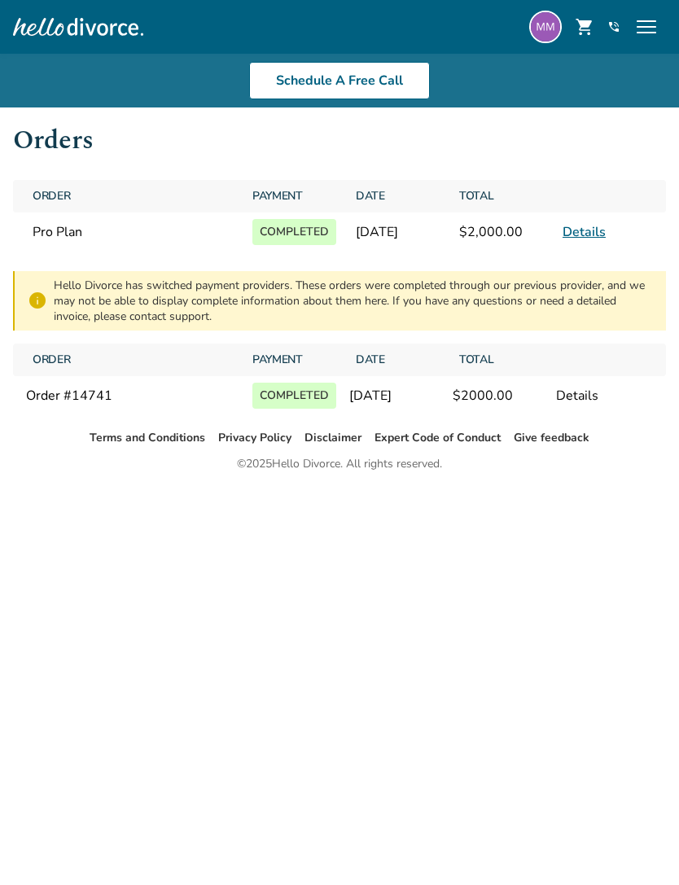
click at [576, 405] on div "Details" at bounding box center [604, 396] width 97 height 18
click at [649, 21] on span "menu" at bounding box center [646, 27] width 26 height 26
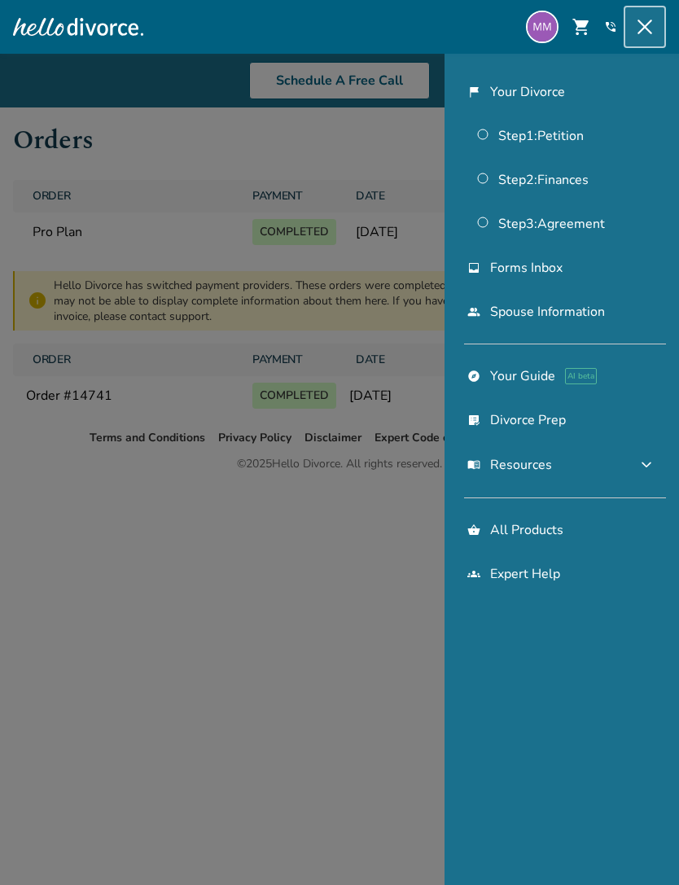
click at [651, 469] on span "expand_more" at bounding box center [647, 465] width 20 height 20
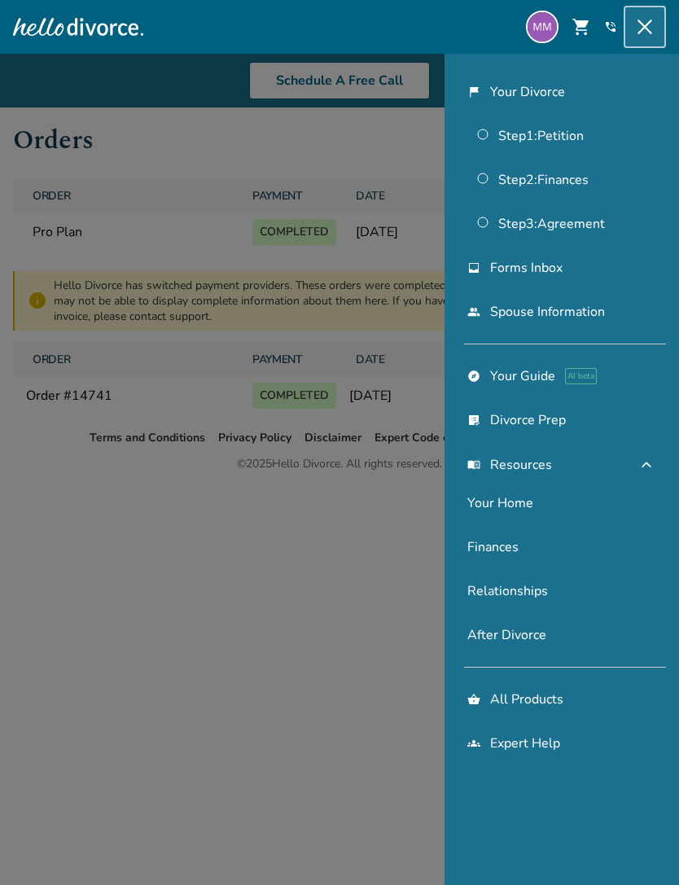
click at [494, 554] on link "Finances" at bounding box center [562, 546] width 208 height 37
